Goal: Find specific page/section: Find specific page/section

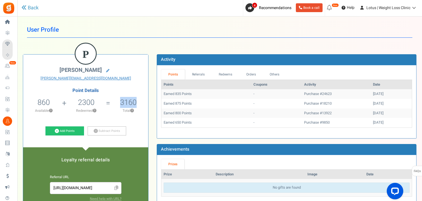
drag, startPoint x: 121, startPoint y: 100, endPoint x: 135, endPoint y: 100, distance: 13.5
click at [135, 100] on h5 "3160" at bounding box center [128, 102] width 17 height 8
click at [124, 71] on h2 "[PERSON_NAME]" at bounding box center [85, 71] width 117 height 8
drag, startPoint x: 121, startPoint y: 102, endPoint x: 136, endPoint y: 99, distance: 15.0
click at [141, 103] on li "3160 Total ?" at bounding box center [128, 106] width 40 height 23
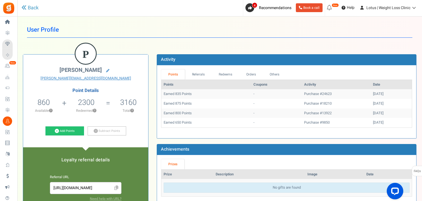
click at [122, 88] on div "P [PERSON_NAME] [PERSON_NAME][EMAIL_ADDRESS][DOMAIN_NAME] Point Details 860 860…" at bounding box center [85, 192] width 125 height 276
drag, startPoint x: 121, startPoint y: 102, endPoint x: 138, endPoint y: 103, distance: 16.9
click at [138, 103] on li "3160 Total ?" at bounding box center [128, 106] width 40 height 23
click at [132, 85] on div "P [PERSON_NAME] [PERSON_NAME][EMAIL_ADDRESS][DOMAIN_NAME] Point Details 860 860…" at bounding box center [85, 192] width 125 height 276
drag, startPoint x: 119, startPoint y: 100, endPoint x: 137, endPoint y: 100, distance: 17.3
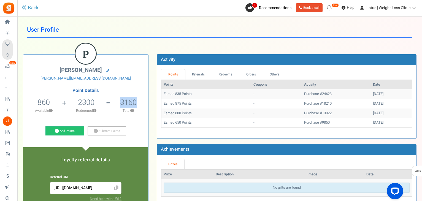
click at [137, 100] on li "3160 Total ?" at bounding box center [128, 106] width 40 height 23
click at [129, 88] on div "P [PERSON_NAME] [PERSON_NAME][EMAIL_ADDRESS][DOMAIN_NAME] Point Details 860 860…" at bounding box center [85, 192] width 125 height 276
drag, startPoint x: 120, startPoint y: 100, endPoint x: 138, endPoint y: 94, distance: 19.3
click at [138, 99] on li "3160 Total ?" at bounding box center [128, 106] width 40 height 23
click at [136, 82] on div "P [PERSON_NAME] [PERSON_NAME][EMAIL_ADDRESS][DOMAIN_NAME] Point Details 860 860…" at bounding box center [85, 192] width 125 height 276
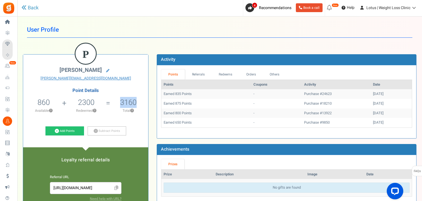
drag, startPoint x: 120, startPoint y: 103, endPoint x: 137, endPoint y: 103, distance: 17.1
click at [137, 103] on li "3160 Total ?" at bounding box center [128, 106] width 40 height 23
click at [127, 88] on div "P [PERSON_NAME] [PERSON_NAME][EMAIL_ADDRESS][DOMAIN_NAME] Point Details 860 860…" at bounding box center [85, 192] width 125 height 276
drag, startPoint x: 121, startPoint y: 101, endPoint x: 140, endPoint y: 102, distance: 18.7
click at [140, 102] on li "3160 Total ?" at bounding box center [128, 106] width 40 height 23
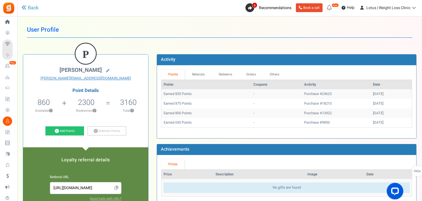
click at [128, 85] on div "P [PERSON_NAME] [PERSON_NAME][EMAIL_ADDRESS][DOMAIN_NAME] Point Details 860 860…" at bounding box center [85, 192] width 125 height 276
drag, startPoint x: 119, startPoint y: 102, endPoint x: 135, endPoint y: 105, distance: 16.8
click at [135, 105] on li "3160 Total ?" at bounding box center [128, 106] width 40 height 23
click at [134, 89] on h4 "Point Details" at bounding box center [85, 90] width 125 height 5
drag, startPoint x: 120, startPoint y: 99, endPoint x: 143, endPoint y: 101, distance: 23.5
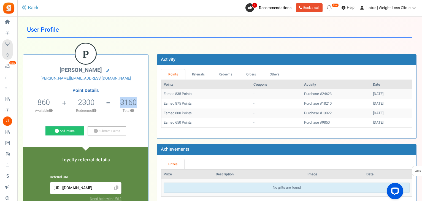
click at [143, 101] on li "3160 Total ?" at bounding box center [128, 106] width 40 height 23
click at [130, 79] on link "[PERSON_NAME][EMAIL_ADDRESS][DOMAIN_NAME]" at bounding box center [85, 79] width 117 height 6
click at [131, 87] on div "P [PERSON_NAME] [PERSON_NAME][EMAIL_ADDRESS][DOMAIN_NAME] Point Details 860 860…" at bounding box center [85, 192] width 125 height 276
drag, startPoint x: 116, startPoint y: 103, endPoint x: 137, endPoint y: 103, distance: 20.6
click at [137, 103] on li "3160 Total ?" at bounding box center [128, 106] width 40 height 23
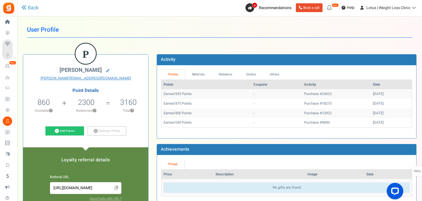
click at [132, 91] on h4 "Point Details" at bounding box center [85, 90] width 125 height 5
click at [123, 98] on h5 "3160" at bounding box center [128, 102] width 17 height 8
drag, startPoint x: 122, startPoint y: 97, endPoint x: 127, endPoint y: 84, distance: 14.4
click at [145, 96] on li "3160 Total ?" at bounding box center [128, 106] width 40 height 23
click at [126, 83] on div "P [PERSON_NAME] [PERSON_NAME][EMAIL_ADDRESS][DOMAIN_NAME] Point Details 860 860…" at bounding box center [85, 192] width 125 height 276
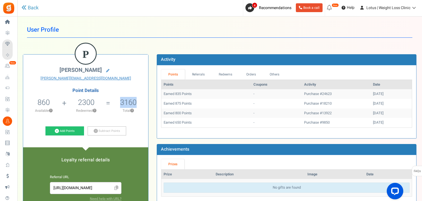
drag, startPoint x: 122, startPoint y: 100, endPoint x: 125, endPoint y: 84, distance: 15.7
click at [140, 100] on li "3160 Total ?" at bounding box center [128, 106] width 40 height 23
click at [123, 82] on div "P [PERSON_NAME] [PERSON_NAME][EMAIL_ADDRESS][DOMAIN_NAME] Point Details 860 860…" at bounding box center [85, 192] width 125 height 276
drag, startPoint x: 120, startPoint y: 100, endPoint x: 139, endPoint y: 102, distance: 19.4
click at [139, 102] on li "3160 Total ?" at bounding box center [128, 106] width 40 height 23
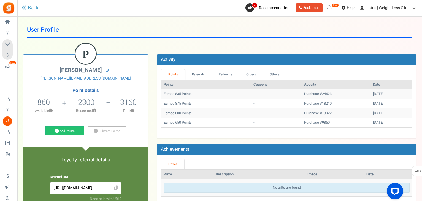
click at [125, 82] on div "P [PERSON_NAME] [PERSON_NAME][EMAIL_ADDRESS][DOMAIN_NAME] Point Details 860 860…" at bounding box center [85, 192] width 125 height 276
drag, startPoint x: 119, startPoint y: 104, endPoint x: 133, endPoint y: 99, distance: 15.0
click at [137, 103] on li "3160 Total ?" at bounding box center [128, 106] width 40 height 23
click at [119, 81] on div "P [PERSON_NAME] [PERSON_NAME][EMAIL_ADDRESS][DOMAIN_NAME] Point Details 860 860…" at bounding box center [85, 192] width 125 height 276
drag, startPoint x: 119, startPoint y: 103, endPoint x: 143, endPoint y: 104, distance: 24.0
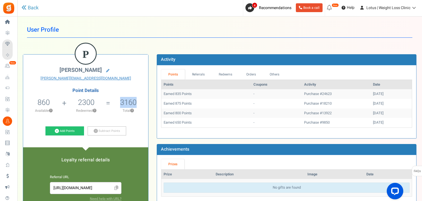
click at [143, 104] on li "3160 Total ?" at bounding box center [128, 106] width 40 height 23
click at [131, 91] on h4 "Point Details" at bounding box center [85, 90] width 125 height 5
drag, startPoint x: 118, startPoint y: 103, endPoint x: 135, endPoint y: 105, distance: 17.2
click at [135, 105] on li "3160 Total ?" at bounding box center [128, 106] width 40 height 23
click at [128, 85] on div "P [PERSON_NAME] [PERSON_NAME][EMAIL_ADDRESS][DOMAIN_NAME] Point Details 860 860…" at bounding box center [85, 192] width 125 height 276
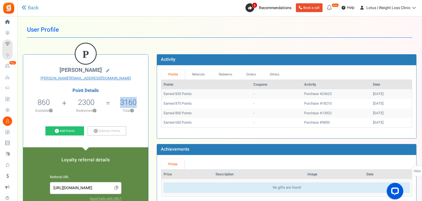
drag, startPoint x: 120, startPoint y: 103, endPoint x: 149, endPoint y: 78, distance: 38.3
click at [139, 101] on li "3160 Total ?" at bounding box center [128, 106] width 40 height 23
click at [143, 75] on div "[PERSON_NAME] [PERSON_NAME][EMAIL_ADDRESS][DOMAIN_NAME]" at bounding box center [85, 74] width 117 height 14
drag, startPoint x: 37, startPoint y: 102, endPoint x: 58, endPoint y: 102, distance: 21.2
click at [55, 102] on li "860 860 Redeemable 0 Exclusion Available ?" at bounding box center [43, 106] width 41 height 23
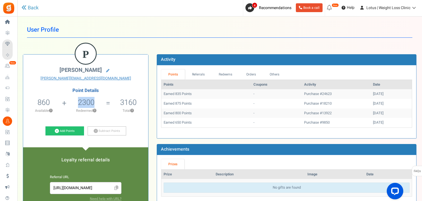
drag, startPoint x: 78, startPoint y: 102, endPoint x: 133, endPoint y: 101, distance: 55.6
click at [104, 103] on li "2300 Redeemed ?" at bounding box center [86, 106] width 44 height 23
drag, startPoint x: 119, startPoint y: 99, endPoint x: 136, endPoint y: 102, distance: 16.8
click at [136, 102] on li "3160 Total ?" at bounding box center [128, 106] width 40 height 23
click at [121, 89] on h4 "Point Details" at bounding box center [85, 90] width 125 height 5
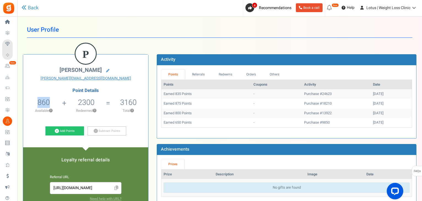
drag, startPoint x: 36, startPoint y: 98, endPoint x: 69, endPoint y: 100, distance: 33.1
click at [55, 100] on li "860 860 Redeemable 0 Exclusion Available ?" at bounding box center [43, 106] width 41 height 23
drag, startPoint x: 77, startPoint y: 101, endPoint x: 112, endPoint y: 106, distance: 36.1
click at [112, 106] on ul "860 860 Redeemable 0 Exclusion Available ? 2300 Redeemed ? 3160 ?" at bounding box center [85, 106] width 125 height 23
click at [118, 91] on h4 "Point Details" at bounding box center [85, 90] width 125 height 5
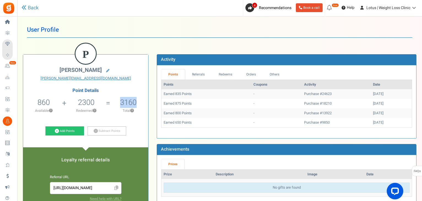
drag, startPoint x: 117, startPoint y: 100, endPoint x: 135, endPoint y: 103, distance: 18.1
click at [135, 103] on li "3160 Total ?" at bounding box center [128, 106] width 40 height 23
click at [125, 94] on div "Point Details 860 860 Redeemable 0 Exclusion Available ? 2300 Redeemed ? 3160 ?" at bounding box center [85, 103] width 125 height 30
drag, startPoint x: 117, startPoint y: 97, endPoint x: 142, endPoint y: 100, distance: 25.0
click at [142, 100] on li "3160 Total ?" at bounding box center [128, 106] width 40 height 23
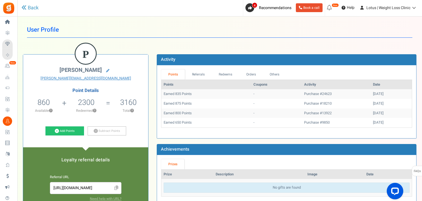
click at [119, 88] on h4 "Point Details" at bounding box center [85, 90] width 125 height 5
drag, startPoint x: 120, startPoint y: 102, endPoint x: 137, endPoint y: 102, distance: 16.5
click at [137, 102] on li "3160 Total ?" at bounding box center [128, 106] width 40 height 23
click at [115, 86] on div "P [PERSON_NAME] [PERSON_NAME][EMAIL_ADDRESS][DOMAIN_NAME] Point Details 860 860…" at bounding box center [85, 192] width 125 height 276
drag, startPoint x: 36, startPoint y: 97, endPoint x: 51, endPoint y: 102, distance: 15.6
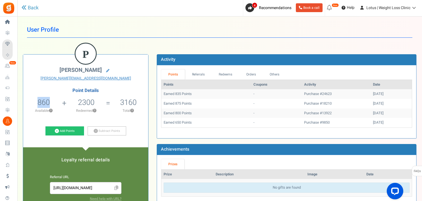
click at [51, 102] on li "860 860 Redeemable 0 Exclusion Available ?" at bounding box center [43, 106] width 41 height 23
click at [112, 98] on li "3160 Total ?" at bounding box center [128, 106] width 40 height 23
click at [35, 7] on link "Back" at bounding box center [29, 7] width 17 height 7
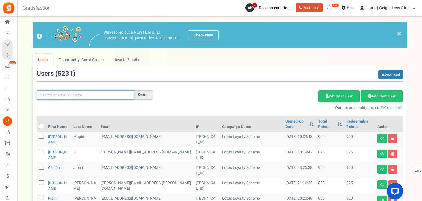
click at [63, 93] on input "text" at bounding box center [86, 94] width 98 height 9
paste input "[EMAIL_ADDRESS][DOMAIN_NAME]"
type input "[EMAIL_ADDRESS][DOMAIN_NAME]"
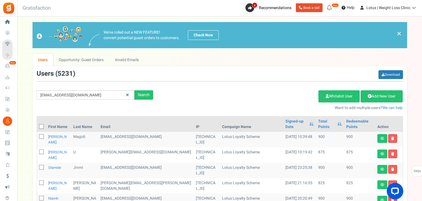
click at [128, 95] on icon at bounding box center [127, 95] width 3 height 4
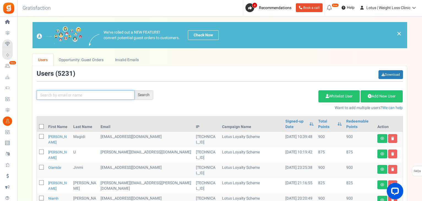
click at [53, 93] on input "text" at bounding box center [86, 94] width 98 height 9
type input "P"
click at [208, 92] on div "Add Etsy Order Delete Selected Users Import Users Spam Protection Subtract Poin…" at bounding box center [282, 99] width 250 height 24
click at [62, 95] on input "text" at bounding box center [86, 94] width 98 height 9
click at [247, 97] on div "Add Etsy Order Delete Selected Users Import Users Spam Protection Subtract Poin…" at bounding box center [282, 99] width 250 height 24
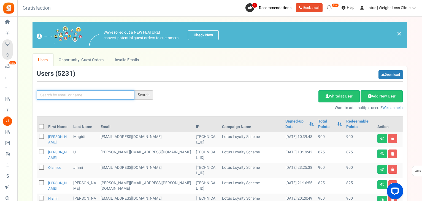
click at [65, 97] on input "text" at bounding box center [86, 94] width 98 height 9
click at [242, 92] on div "Add Etsy Order Delete Selected Users Import Users Spam Protection Subtract Poin…" at bounding box center [282, 99] width 250 height 24
click at [73, 92] on input "text" at bounding box center [86, 94] width 98 height 9
type input "[EMAIL_ADDRESS][DOMAIN_NAME]"
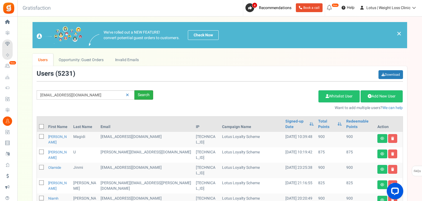
click at [149, 92] on div "Search" at bounding box center [143, 94] width 19 height 9
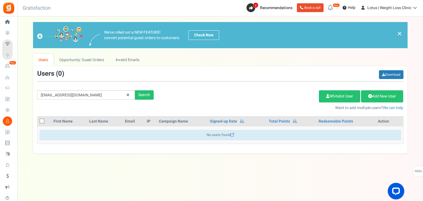
click at [128, 95] on icon at bounding box center [127, 95] width 3 height 4
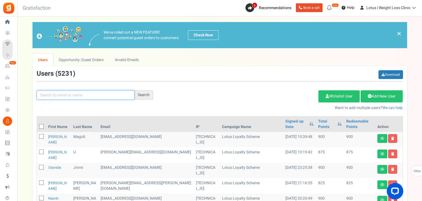
click at [54, 96] on input "text" at bounding box center [86, 94] width 98 height 9
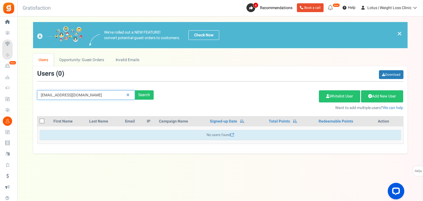
click at [94, 97] on input "[EMAIL_ADDRESS][DOMAIN_NAME]" at bounding box center [86, 94] width 98 height 9
type input "p"
